Goal: Navigation & Orientation: Find specific page/section

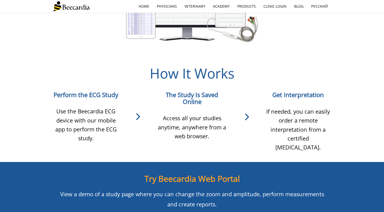
scroll to position [474, 0]
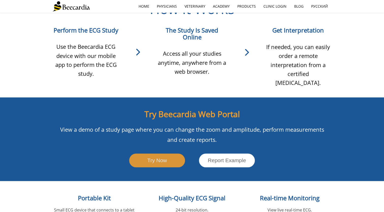
click at [168, 153] on link "Try Now" at bounding box center [157, 159] width 56 height 13
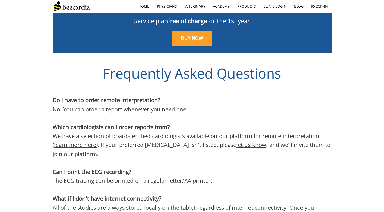
scroll to position [1254, 0]
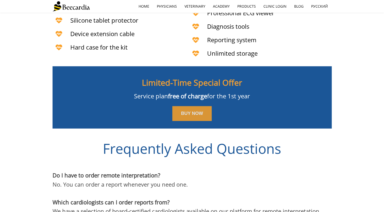
click at [193, 106] on link "BUY NOW" at bounding box center [192, 113] width 39 height 15
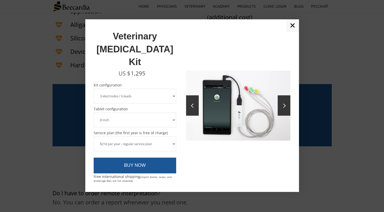
scroll to position [1186, 0]
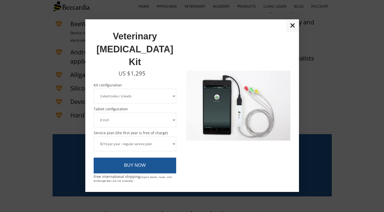
click at [292, 32] on link "✕" at bounding box center [292, 25] width 13 height 13
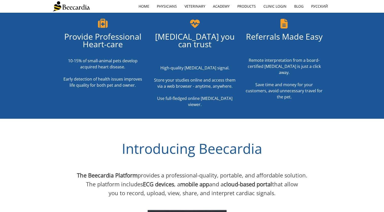
scroll to position [91, 0]
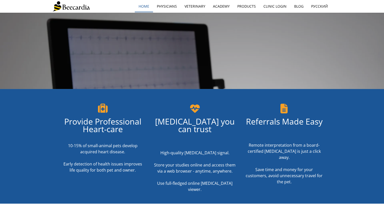
click at [150, 8] on link "home" at bounding box center [144, 7] width 18 height 12
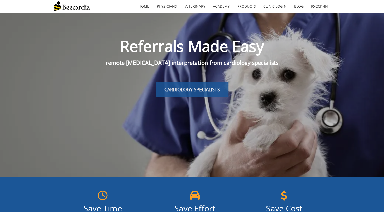
click at [206, 89] on span "CARDIOLOGY SPECIALISTS" at bounding box center [192, 89] width 55 height 6
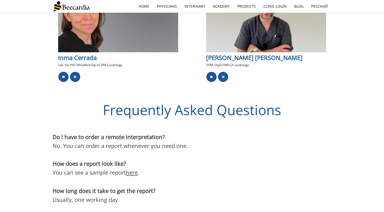
scroll to position [912, 0]
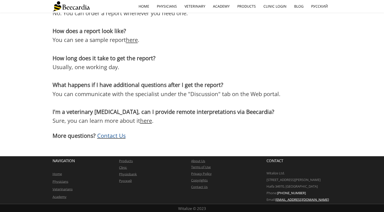
click at [134, 42] on link "here" at bounding box center [132, 40] width 12 height 8
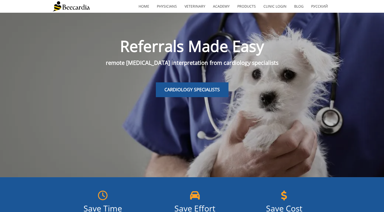
click at [197, 87] on span "CARDIOLOGY SPECIALISTS" at bounding box center [192, 89] width 55 height 6
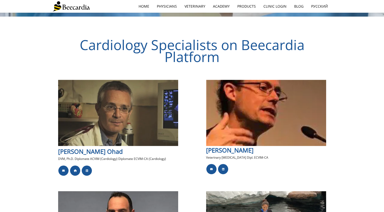
scroll to position [469, 0]
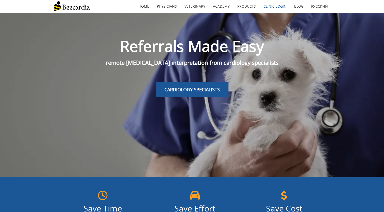
click at [279, 6] on link "Clinic Login" at bounding box center [275, 7] width 31 height 12
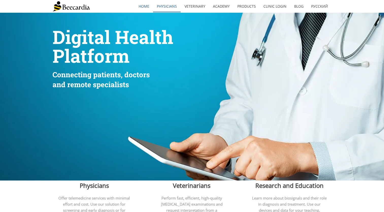
click at [172, 4] on link "Physicians" at bounding box center [167, 7] width 28 height 12
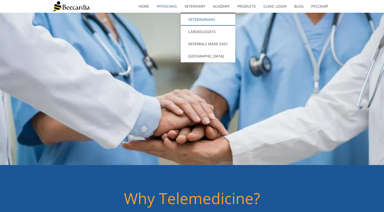
click at [194, 20] on link "Veterinarians" at bounding box center [208, 19] width 55 height 12
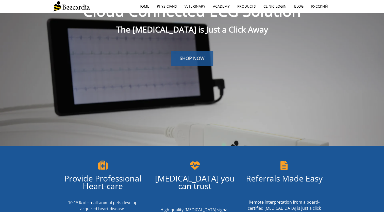
click at [199, 57] on span "SHOP NOW" at bounding box center [192, 58] width 25 height 6
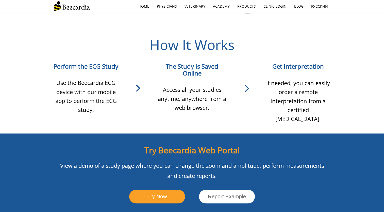
scroll to position [268, 0]
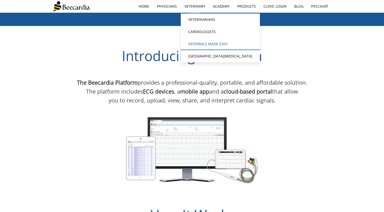
click at [192, 46] on link "Referrals Made Easy" at bounding box center [220, 44] width 79 height 12
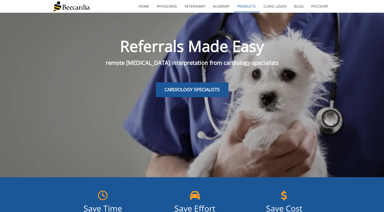
click at [250, 6] on link "Products" at bounding box center [247, 7] width 26 height 12
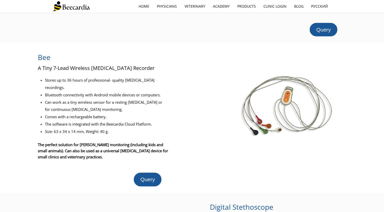
scroll to position [68, 0]
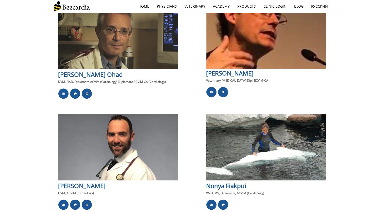
scroll to position [474, 0]
